Goal: Check status: Check status

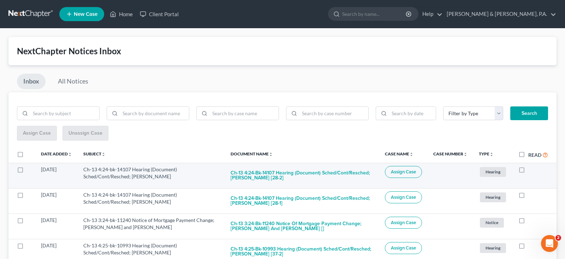
click at [528, 172] on label at bounding box center [528, 172] width 0 height 0
click at [531, 166] on input "checkbox" at bounding box center [533, 168] width 5 height 5
checkbox input "true"
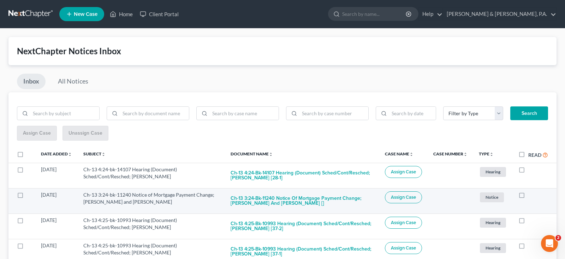
click at [528, 197] on label at bounding box center [528, 197] width 0 height 0
click at [531, 192] on input "checkbox" at bounding box center [533, 194] width 5 height 5
checkbox input "true"
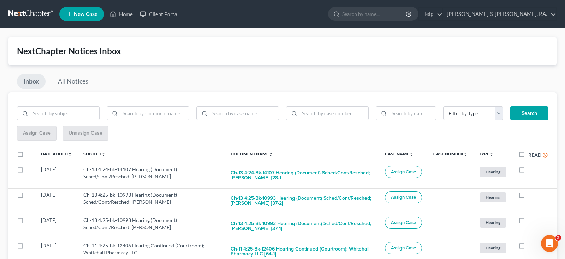
click at [528, 197] on label at bounding box center [528, 197] width 0 height 0
click at [531, 192] on input "checkbox" at bounding box center [533, 194] width 5 height 5
checkbox input "true"
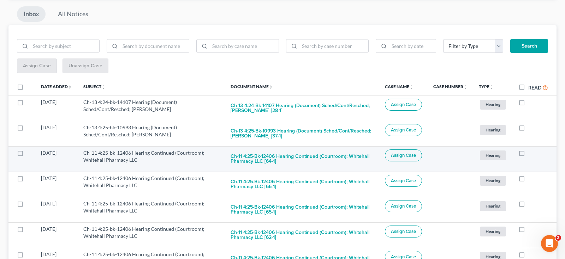
scroll to position [91, 0]
